Goal: Information Seeking & Learning: Compare options

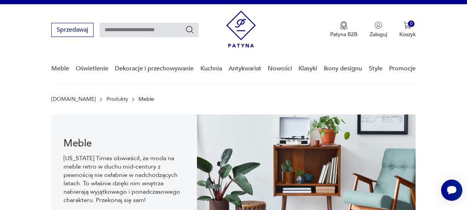
click at [62, 69] on link "Meble" at bounding box center [60, 68] width 18 height 29
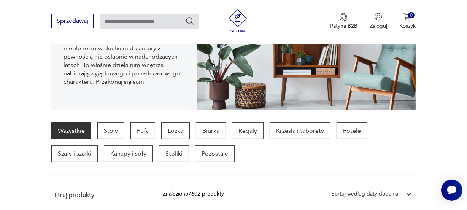
scroll to position [134, 0]
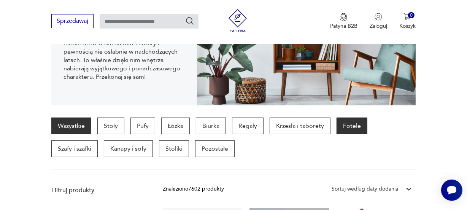
click at [353, 124] on p "Fotele" at bounding box center [352, 126] width 31 height 17
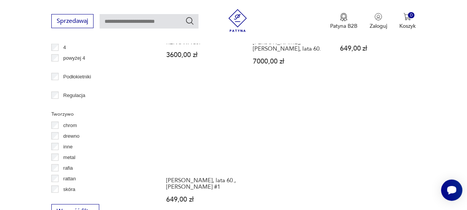
scroll to position [1049, 0]
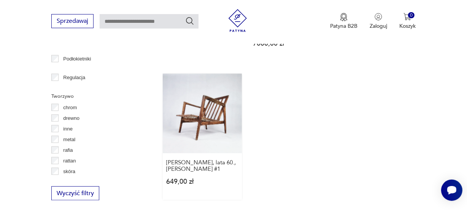
click at [214, 80] on link "[PERSON_NAME], lata 60., [PERSON_NAME] #1 649,00 zł" at bounding box center [202, 137] width 79 height 126
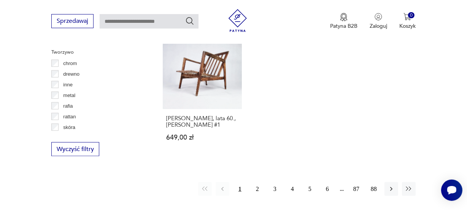
scroll to position [1104, 0]
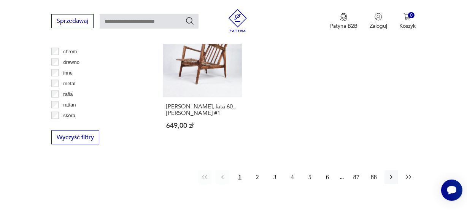
click at [408, 174] on icon "button" at bounding box center [409, 178] width 8 height 8
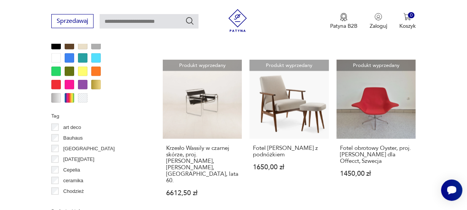
scroll to position [888, 0]
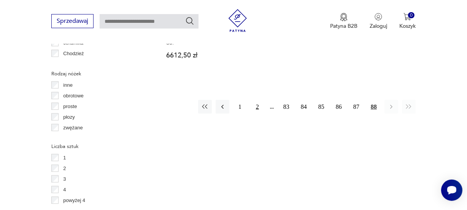
click at [259, 100] on button "2" at bounding box center [258, 107] width 14 height 14
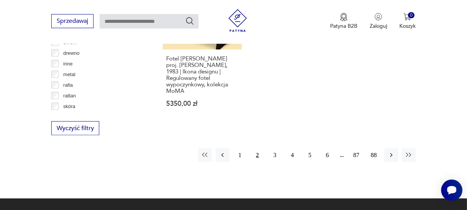
scroll to position [1124, 0]
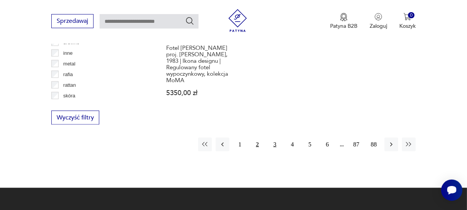
click at [273, 138] on button "3" at bounding box center [275, 145] width 14 height 14
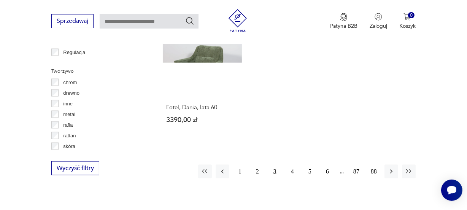
scroll to position [1079, 0]
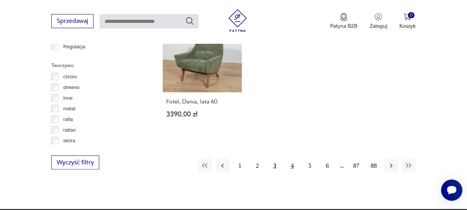
click at [292, 159] on button "4" at bounding box center [293, 166] width 14 height 14
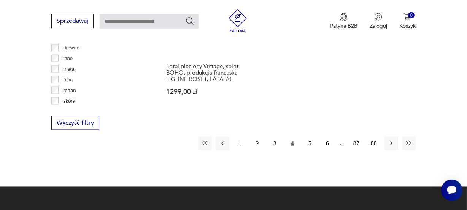
scroll to position [1124, 0]
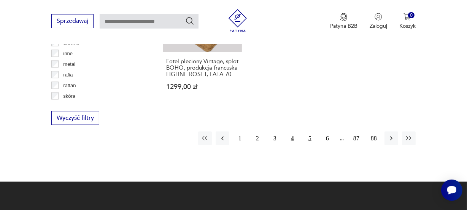
click at [314, 132] on button "5" at bounding box center [310, 139] width 14 height 14
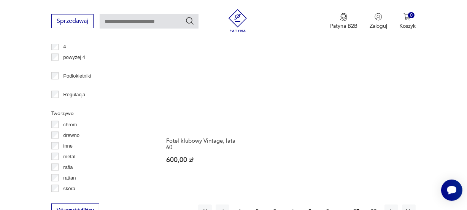
scroll to position [1034, 0]
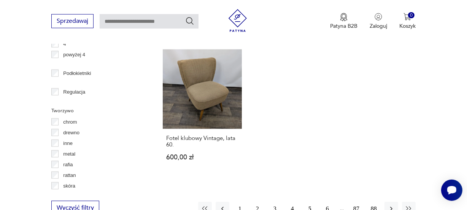
click at [329, 202] on button "6" at bounding box center [328, 209] width 14 height 14
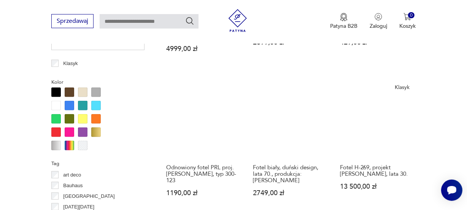
scroll to position [732, 0]
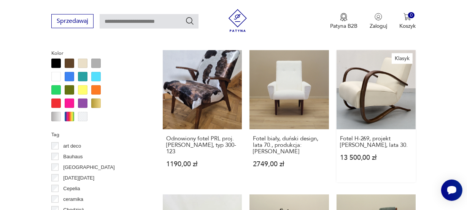
click at [396, 99] on link "Klasyk Fotel H-269, projekt [PERSON_NAME], lata 30. 13 500,00 zł" at bounding box center [376, 116] width 79 height 132
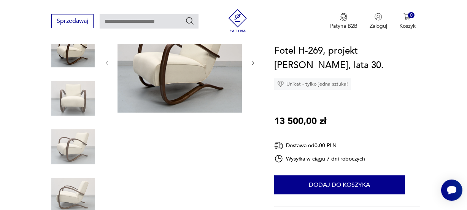
scroll to position [124, 0]
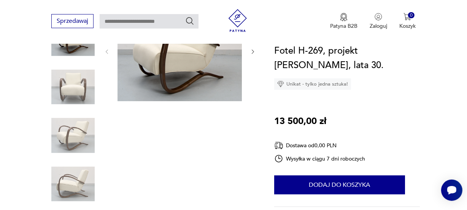
click at [169, 80] on img at bounding box center [180, 52] width 124 height 100
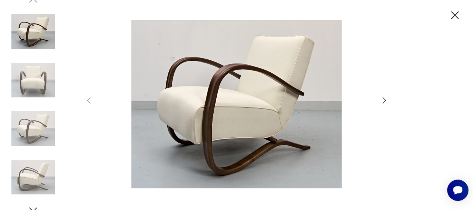
click at [384, 101] on icon "button" at bounding box center [383, 100] width 3 height 6
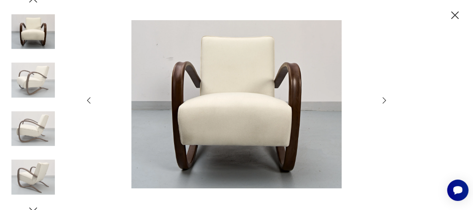
click at [384, 101] on icon "button" at bounding box center [383, 100] width 3 height 6
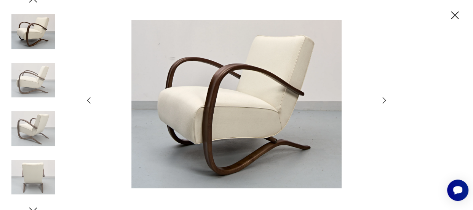
click at [384, 101] on icon "button" at bounding box center [383, 100] width 3 height 6
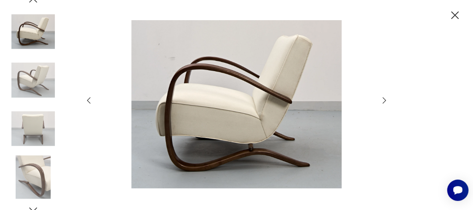
click at [384, 101] on icon "button" at bounding box center [383, 100] width 3 height 6
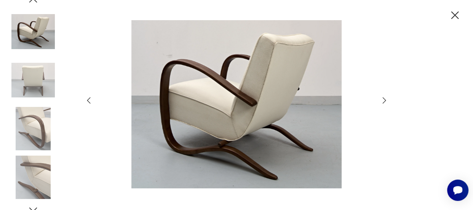
click at [384, 101] on icon "button" at bounding box center [383, 100] width 3 height 6
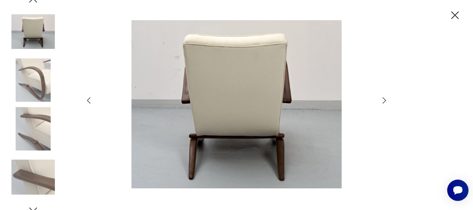
click at [384, 101] on icon "button" at bounding box center [383, 100] width 3 height 6
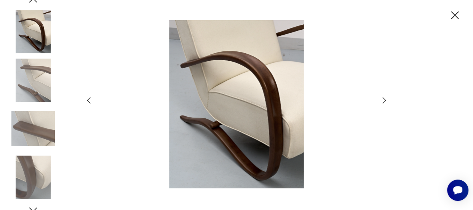
click at [384, 101] on icon "button" at bounding box center [383, 100] width 3 height 6
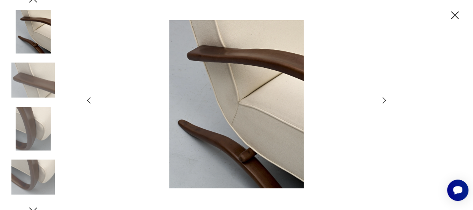
click at [384, 101] on icon "button" at bounding box center [383, 100] width 3 height 6
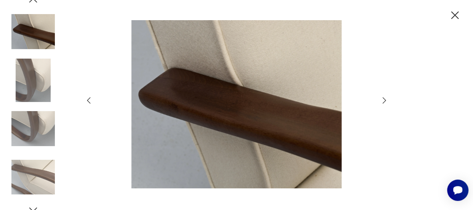
click at [384, 101] on icon "button" at bounding box center [383, 100] width 3 height 6
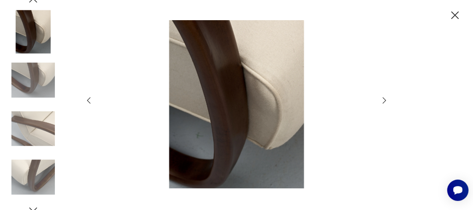
click at [385, 100] on icon "button" at bounding box center [383, 100] width 3 height 6
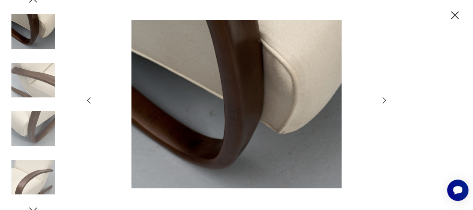
click at [385, 100] on icon "button" at bounding box center [383, 100] width 3 height 6
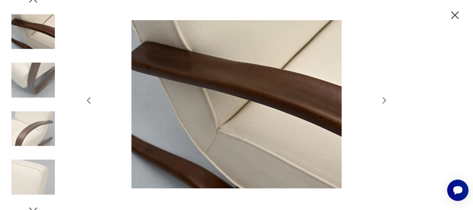
click at [385, 100] on icon "button" at bounding box center [383, 100] width 3 height 6
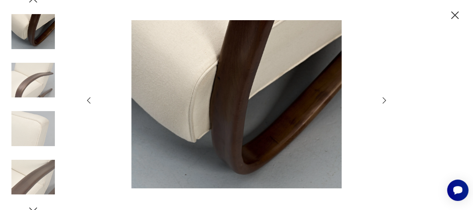
click at [385, 100] on icon "button" at bounding box center [383, 100] width 3 height 6
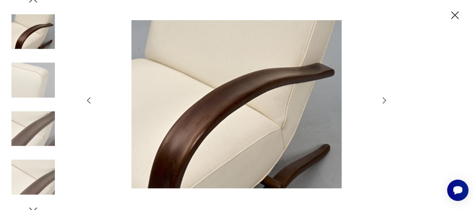
click at [385, 100] on icon "button" at bounding box center [383, 100] width 3 height 6
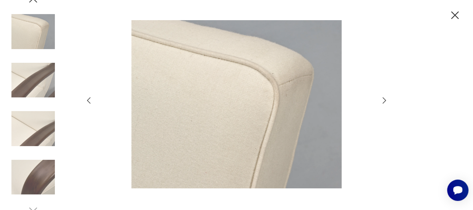
click at [385, 100] on icon "button" at bounding box center [383, 100] width 3 height 6
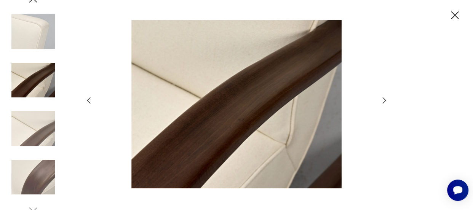
click at [385, 100] on icon "button" at bounding box center [383, 100] width 3 height 6
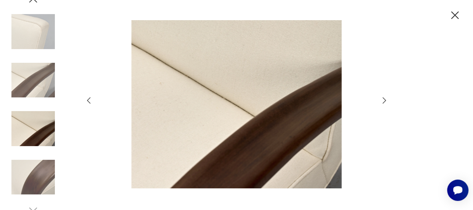
click at [456, 11] on icon "button" at bounding box center [454, 15] width 13 height 13
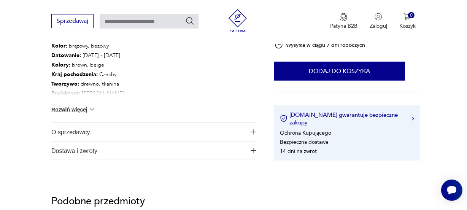
scroll to position [463, 0]
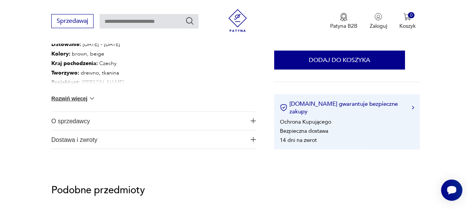
click at [74, 120] on span "O sprzedawcy" at bounding box center [148, 121] width 194 height 18
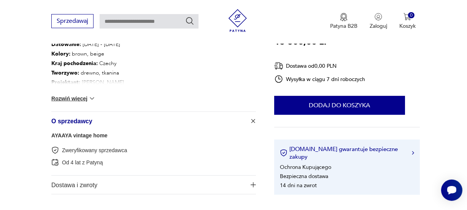
click at [74, 120] on span "O sprzedawcy" at bounding box center [148, 121] width 194 height 18
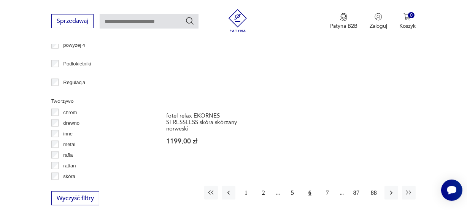
scroll to position [1104, 0]
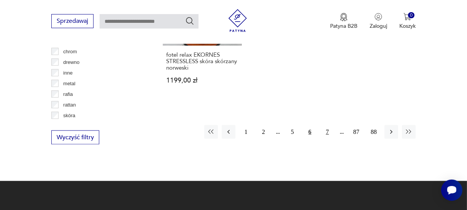
click at [330, 127] on button "7" at bounding box center [328, 132] width 14 height 14
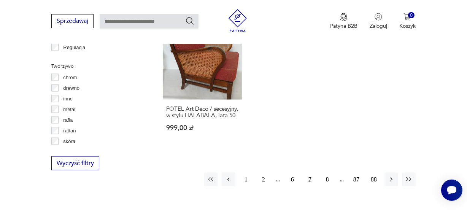
scroll to position [1092, 0]
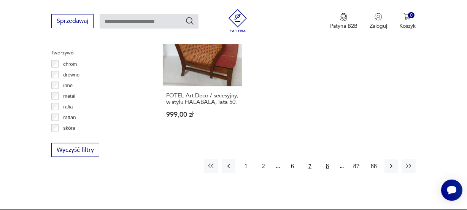
click at [328, 159] on button "8" at bounding box center [328, 166] width 14 height 14
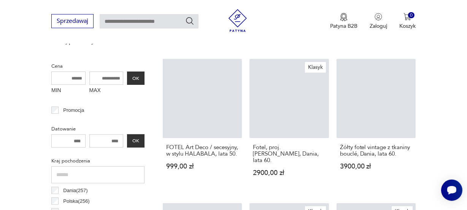
scroll to position [202, 0]
